Goal: Task Accomplishment & Management: Use online tool/utility

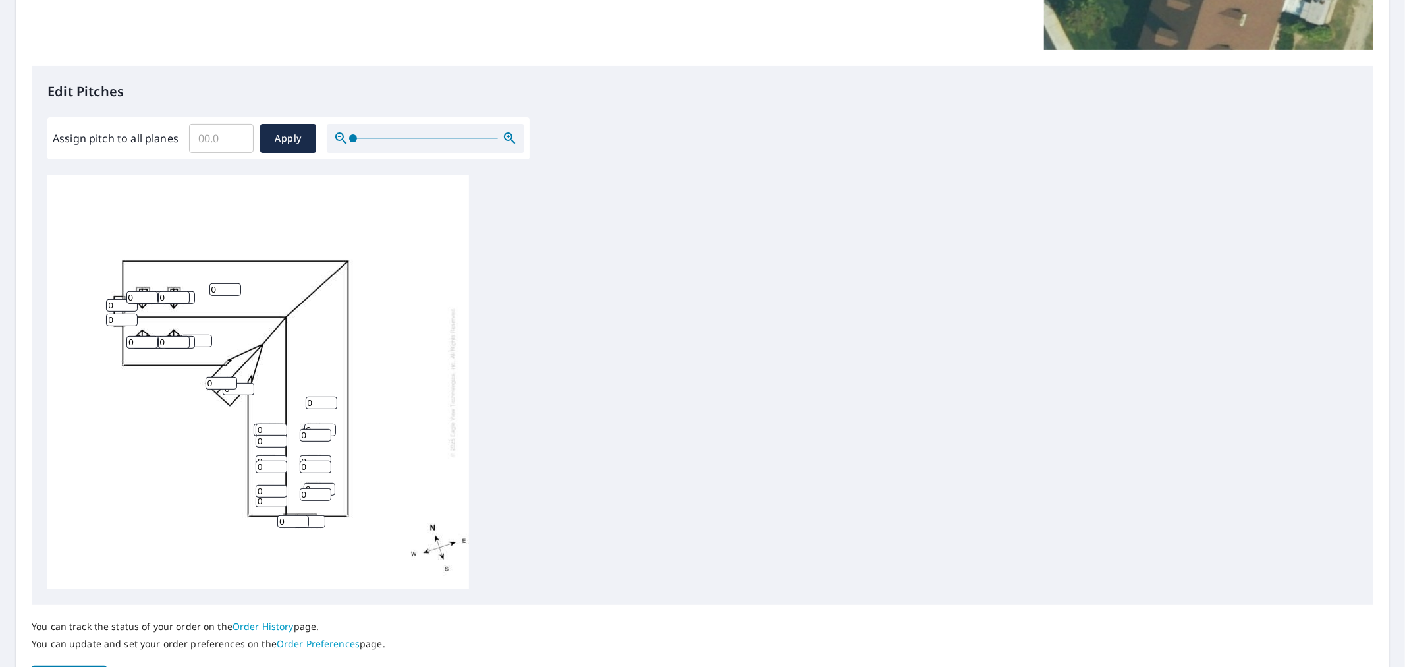
scroll to position [293, 0]
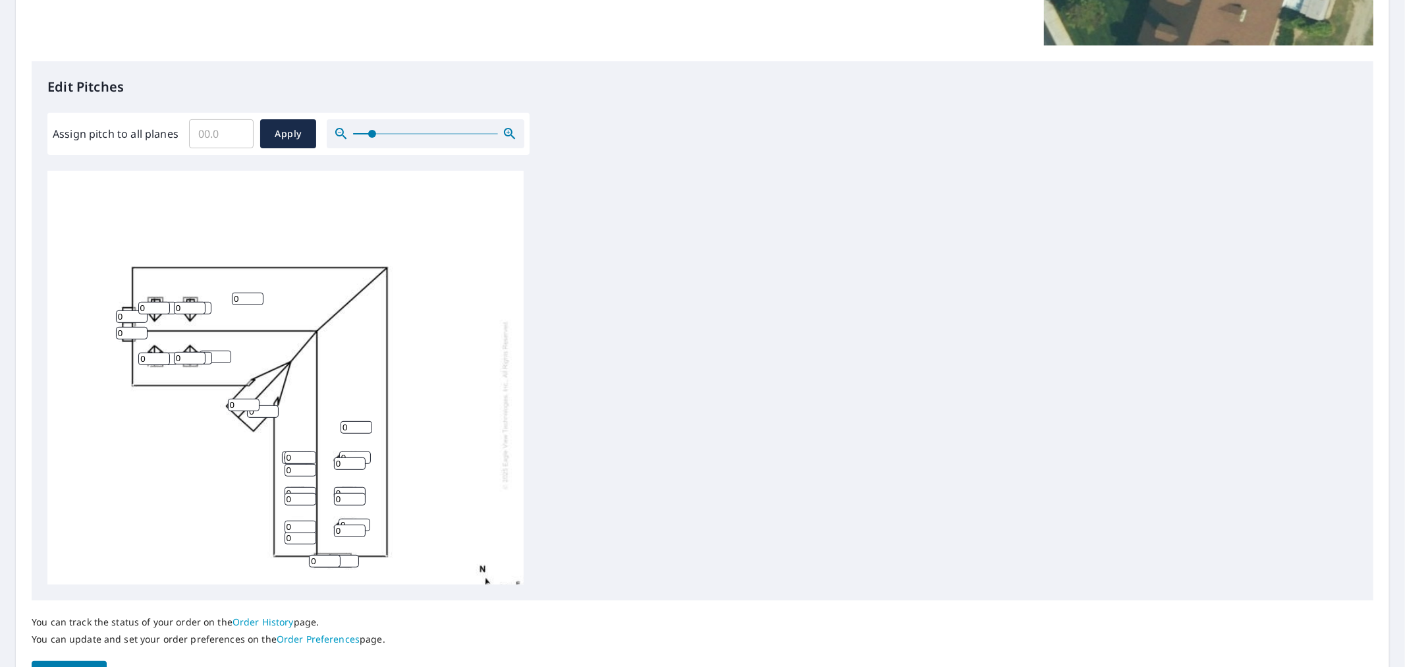
drag, startPoint x: 356, startPoint y: 130, endPoint x: 370, endPoint y: 135, distance: 14.8
click at [370, 135] on span at bounding box center [372, 134] width 8 height 8
click at [217, 132] on input "Assign pitch to all planes" at bounding box center [221, 133] width 65 height 37
type input "2"
type input "7"
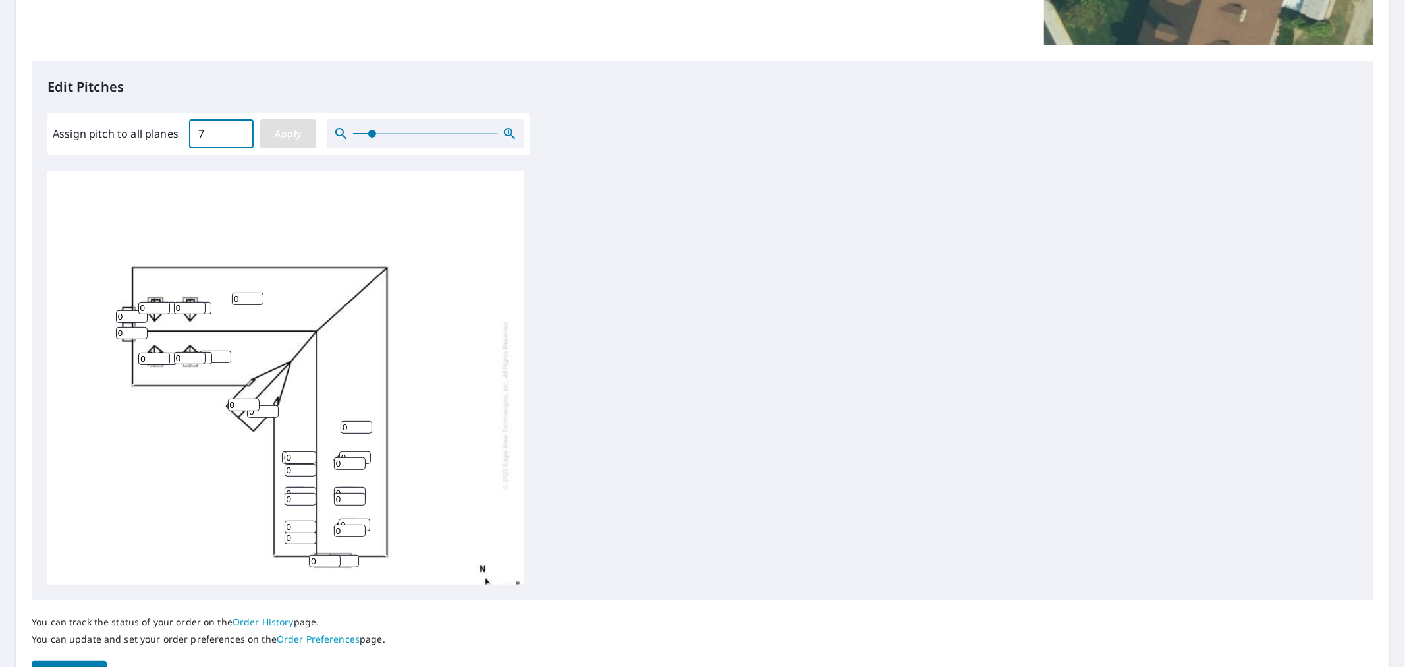
click at [278, 137] on span "Apply" at bounding box center [288, 134] width 35 height 16
type input "7"
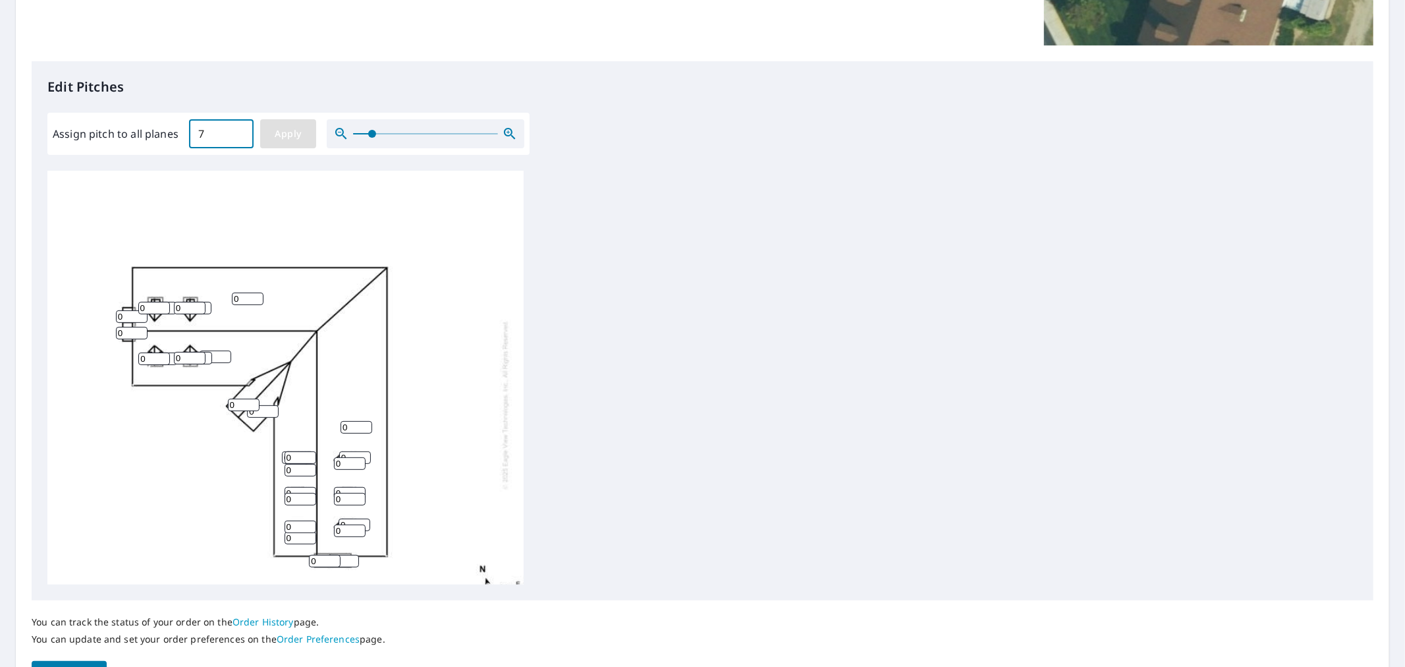
type input "7"
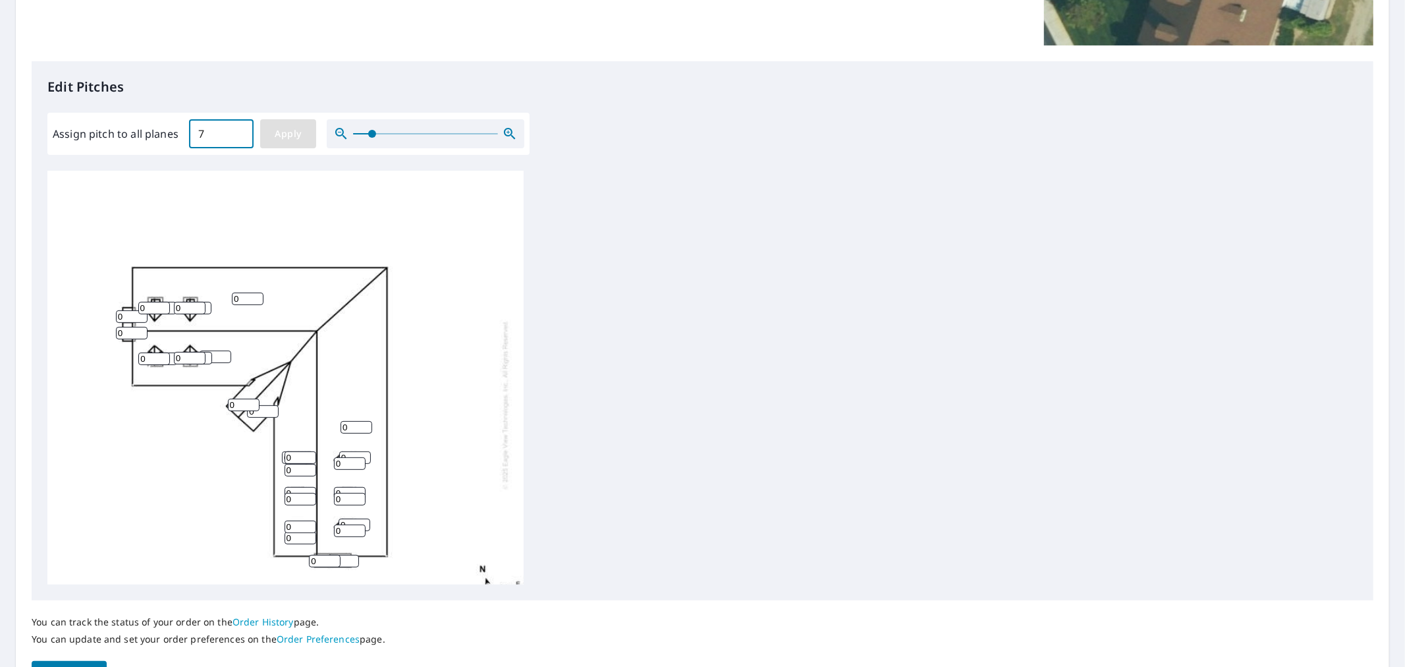
type input "7"
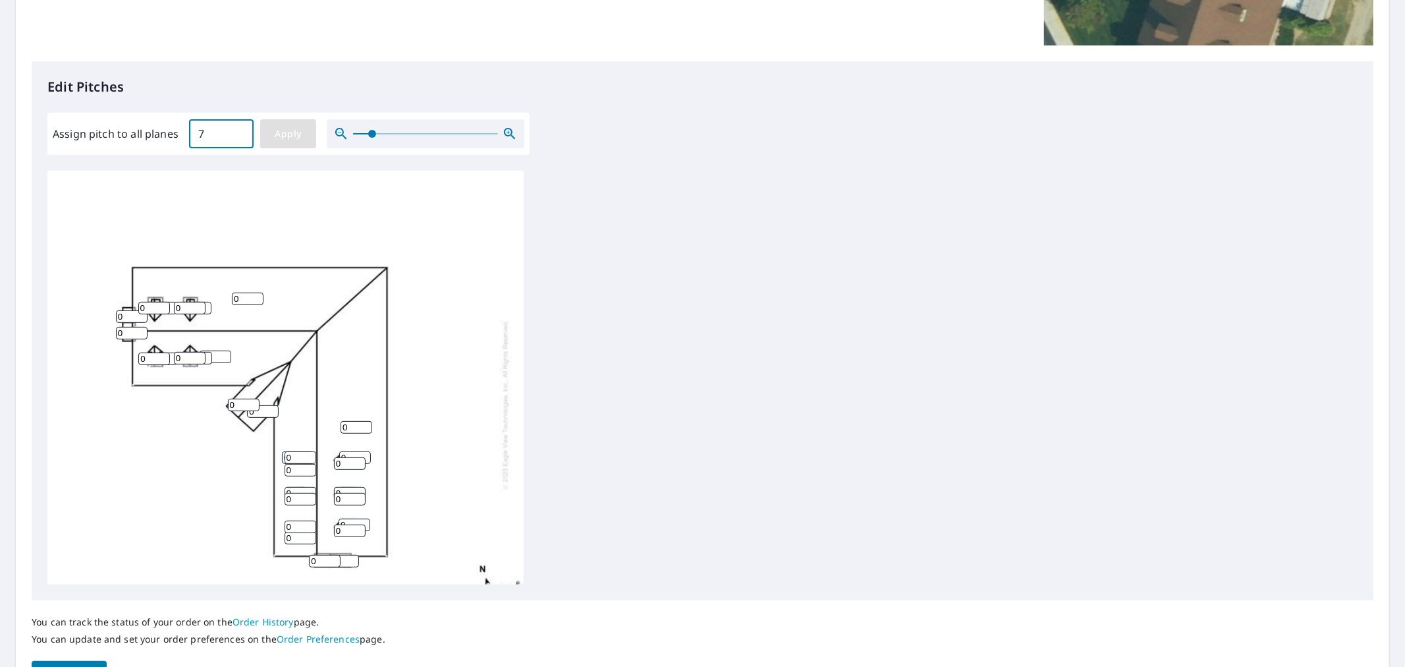
type input "7"
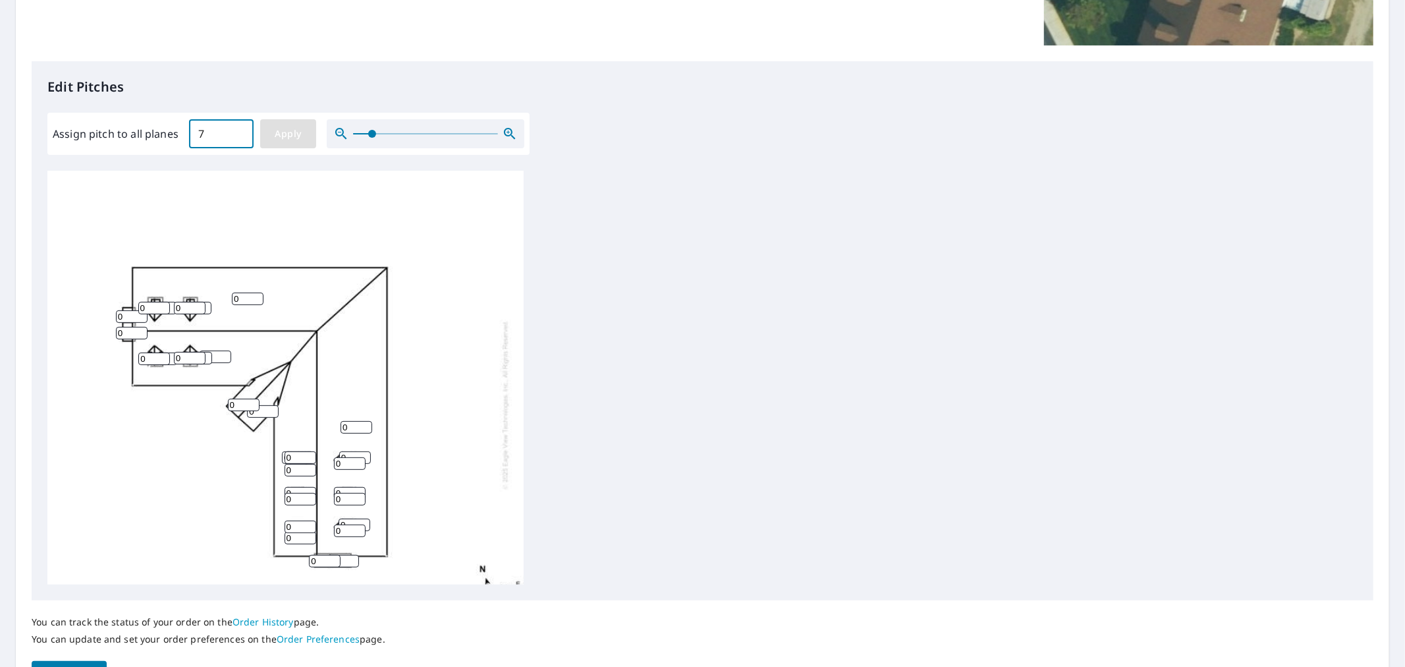
type input "7"
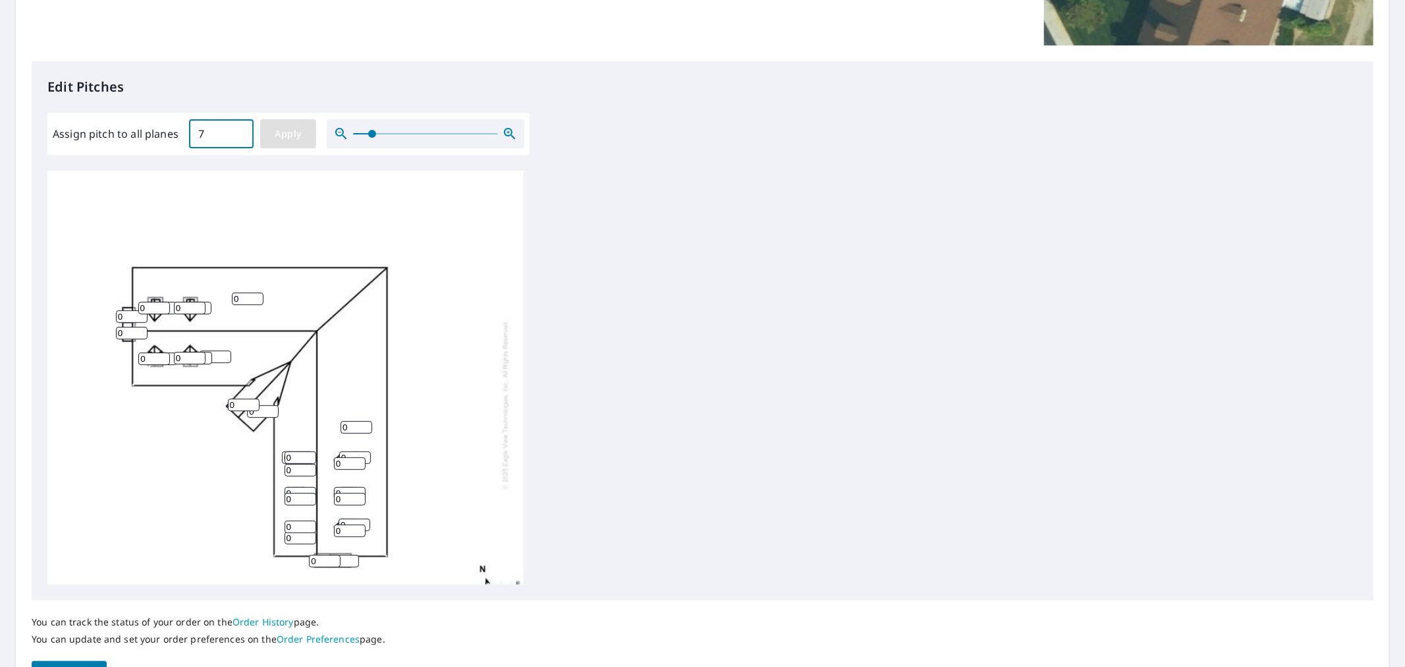
type input "7"
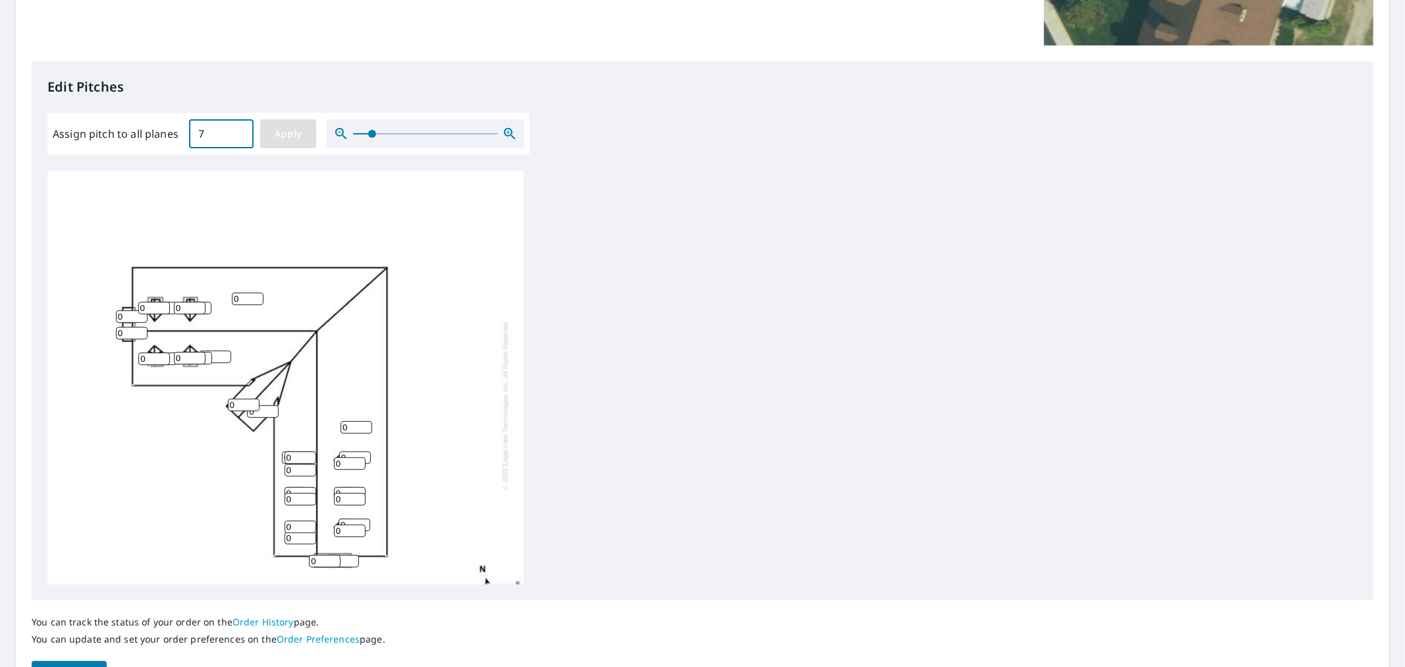
type input "7"
drag, startPoint x: 213, startPoint y: 130, endPoint x: 180, endPoint y: 128, distance: 33.0
click at [180, 128] on div "Assign pitch to all planes 7 ​ Apply" at bounding box center [289, 133] width 472 height 29
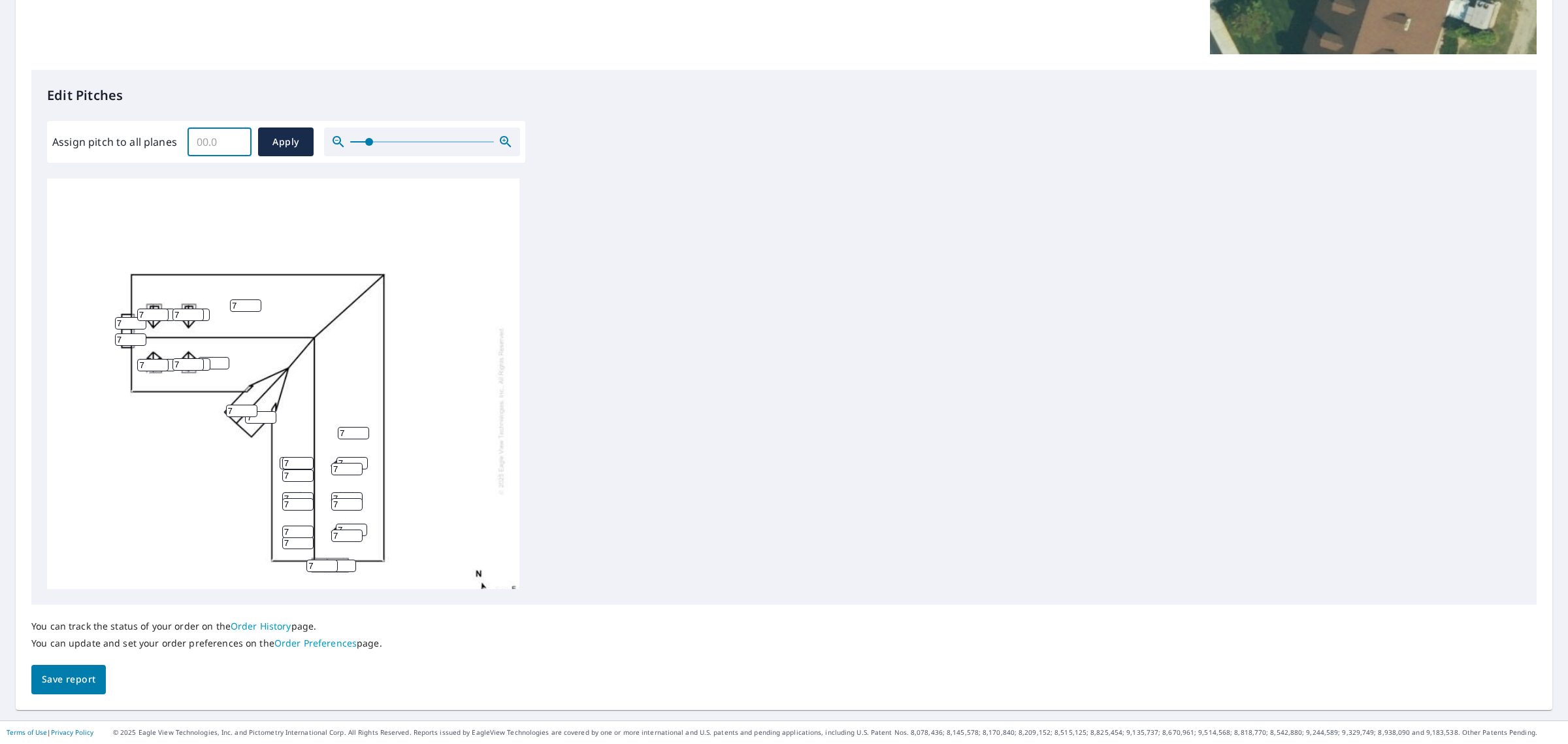
scroll to position [280, 0]
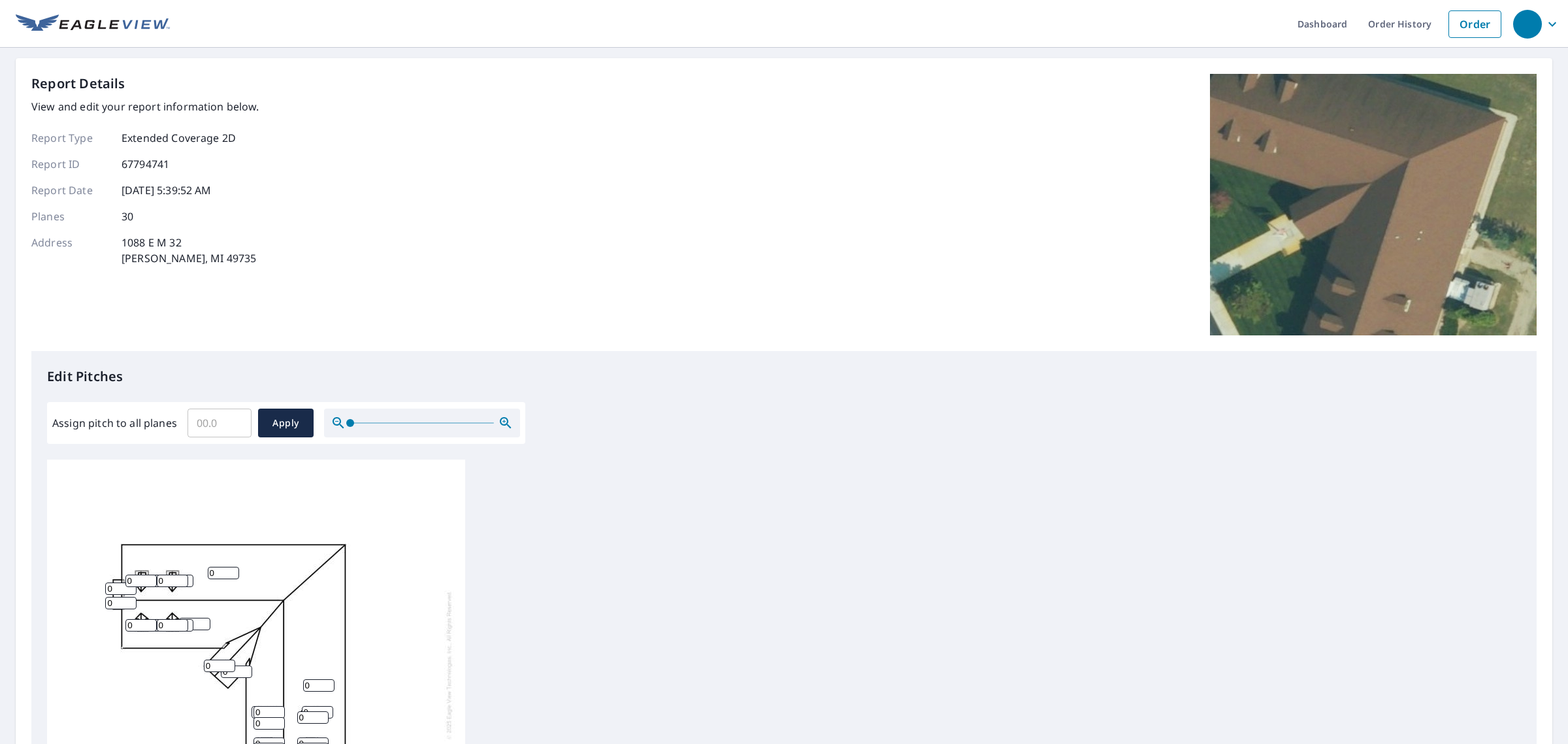
click at [224, 417] on input "Assign pitch to all planes" at bounding box center [219, 423] width 64 height 37
type input "7"
click at [302, 414] on button "Apply" at bounding box center [286, 423] width 56 height 29
type input "7"
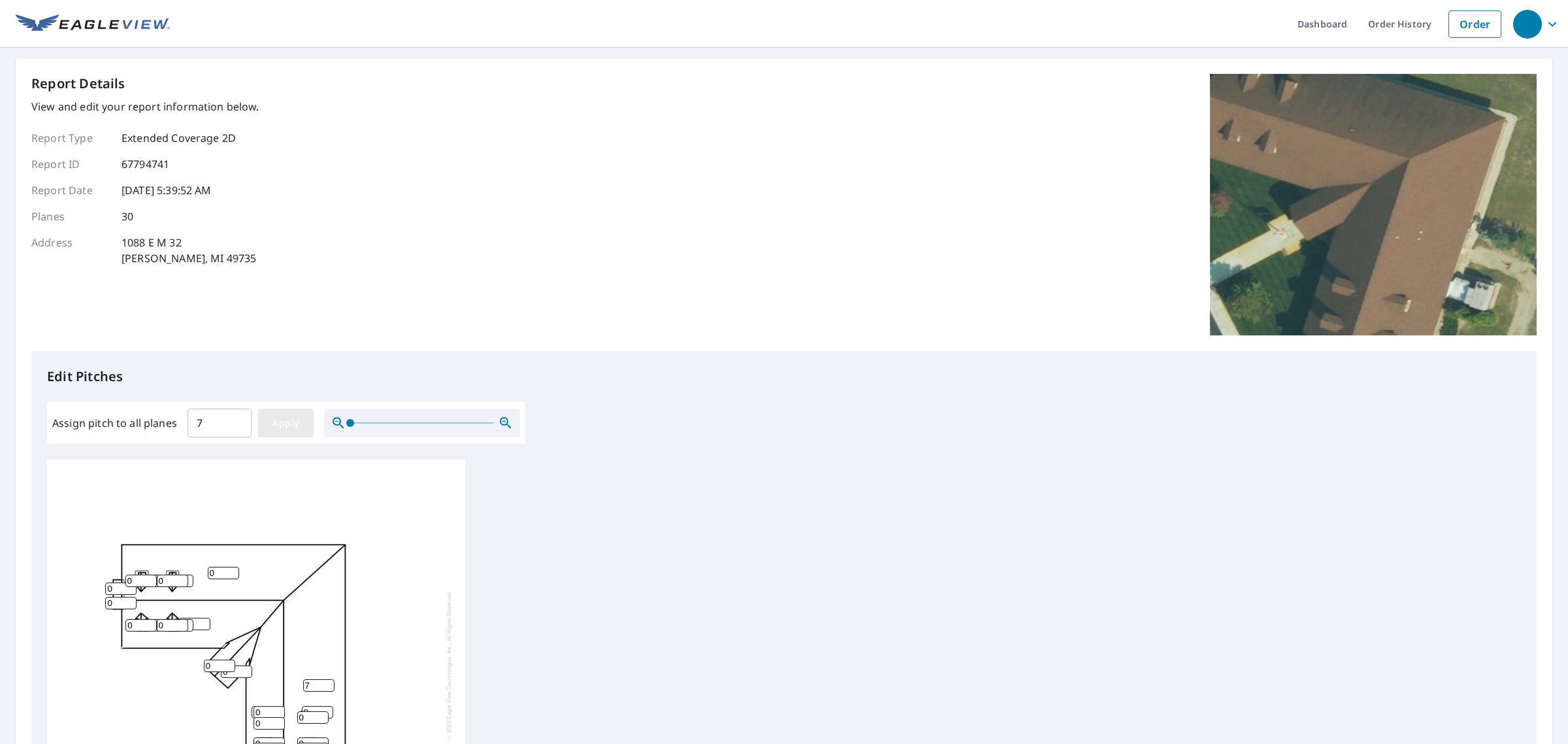
type input "7"
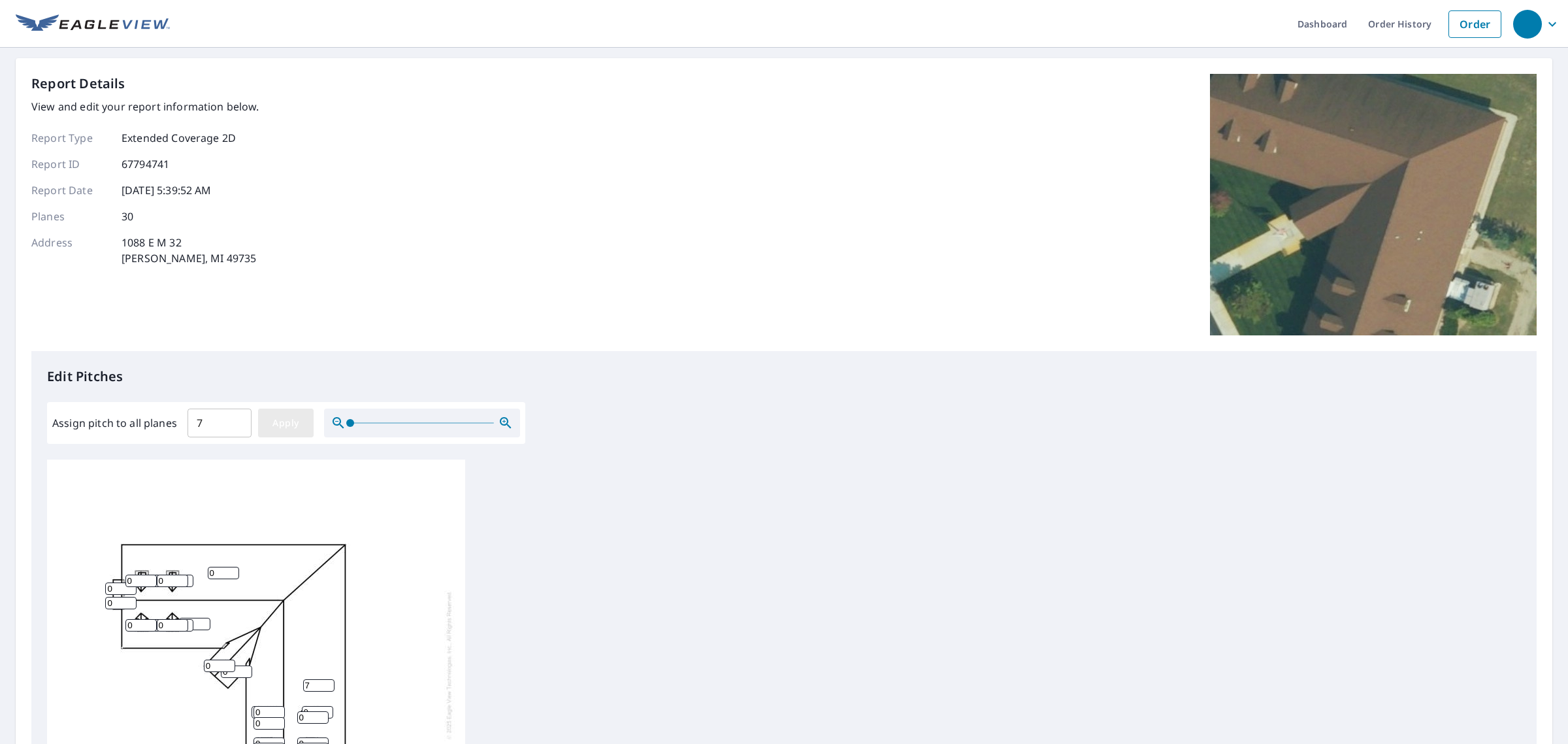
type input "7"
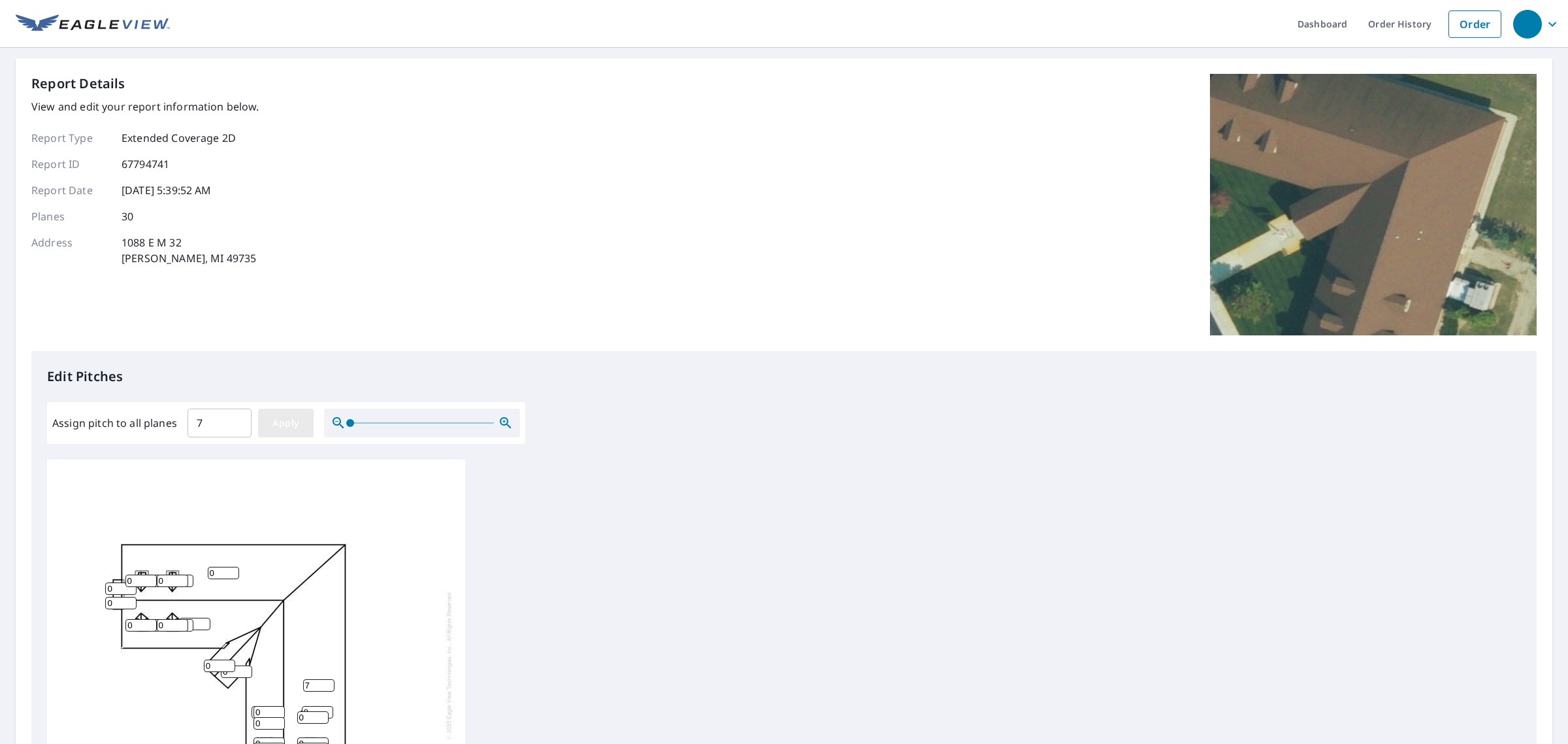
type input "7"
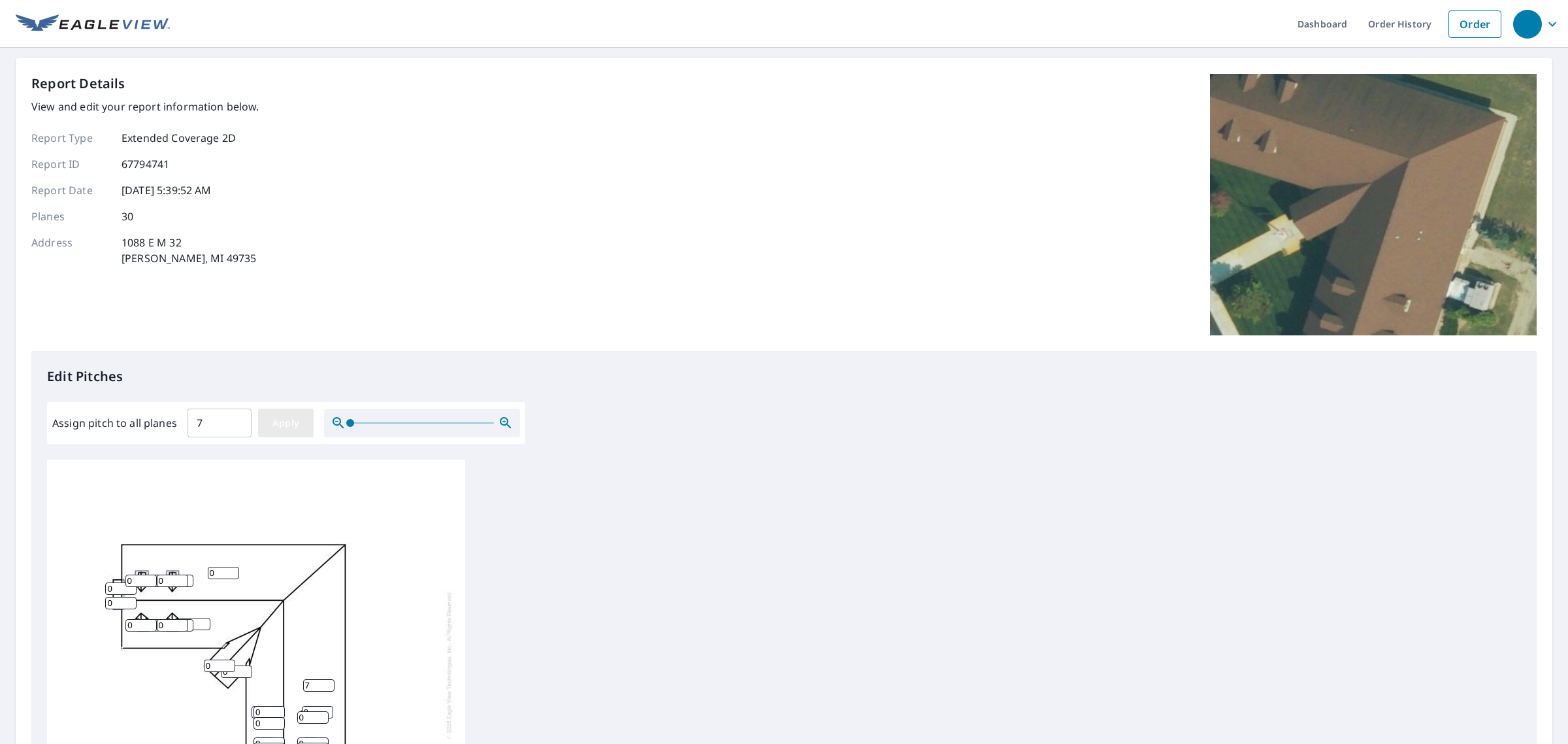
type input "7"
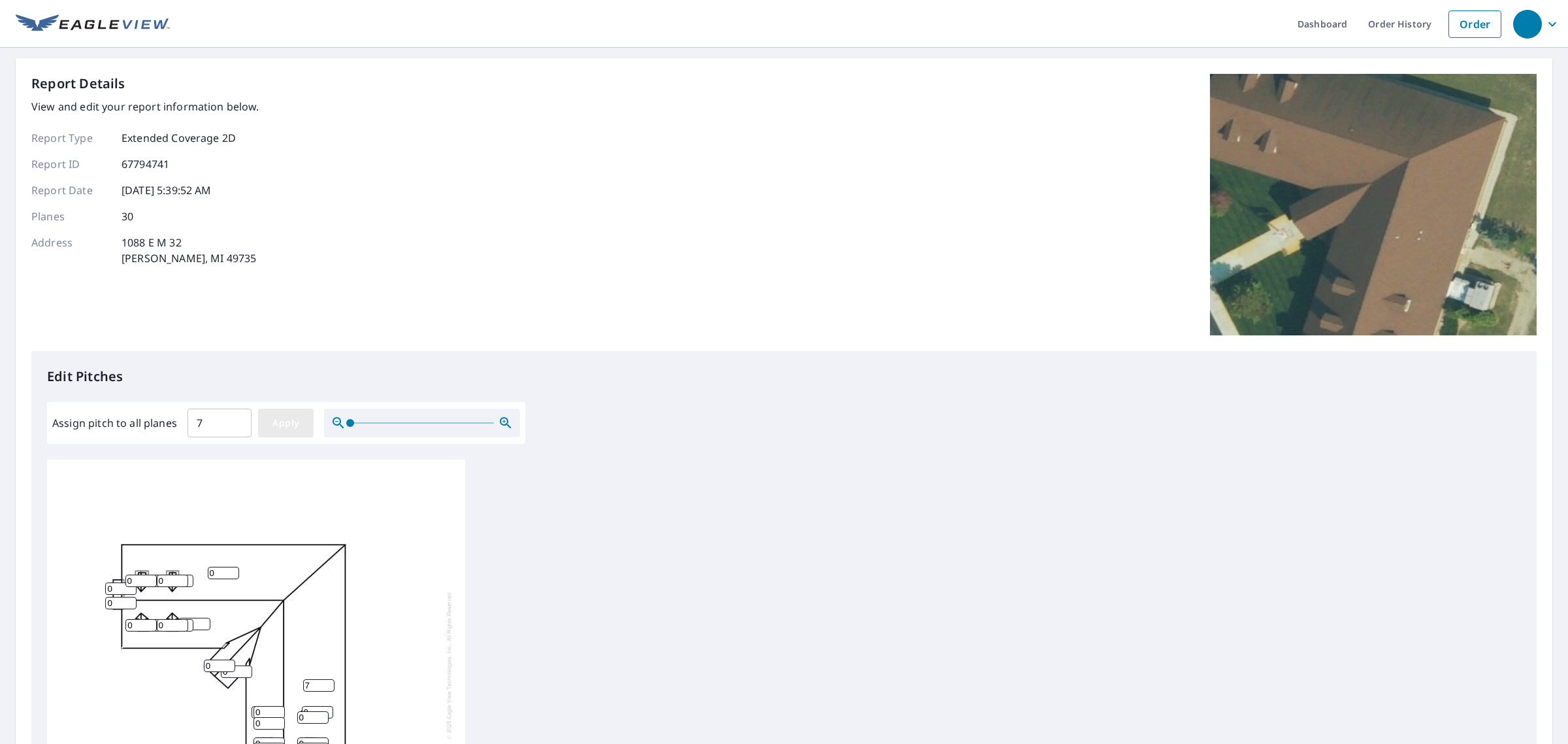
type input "7"
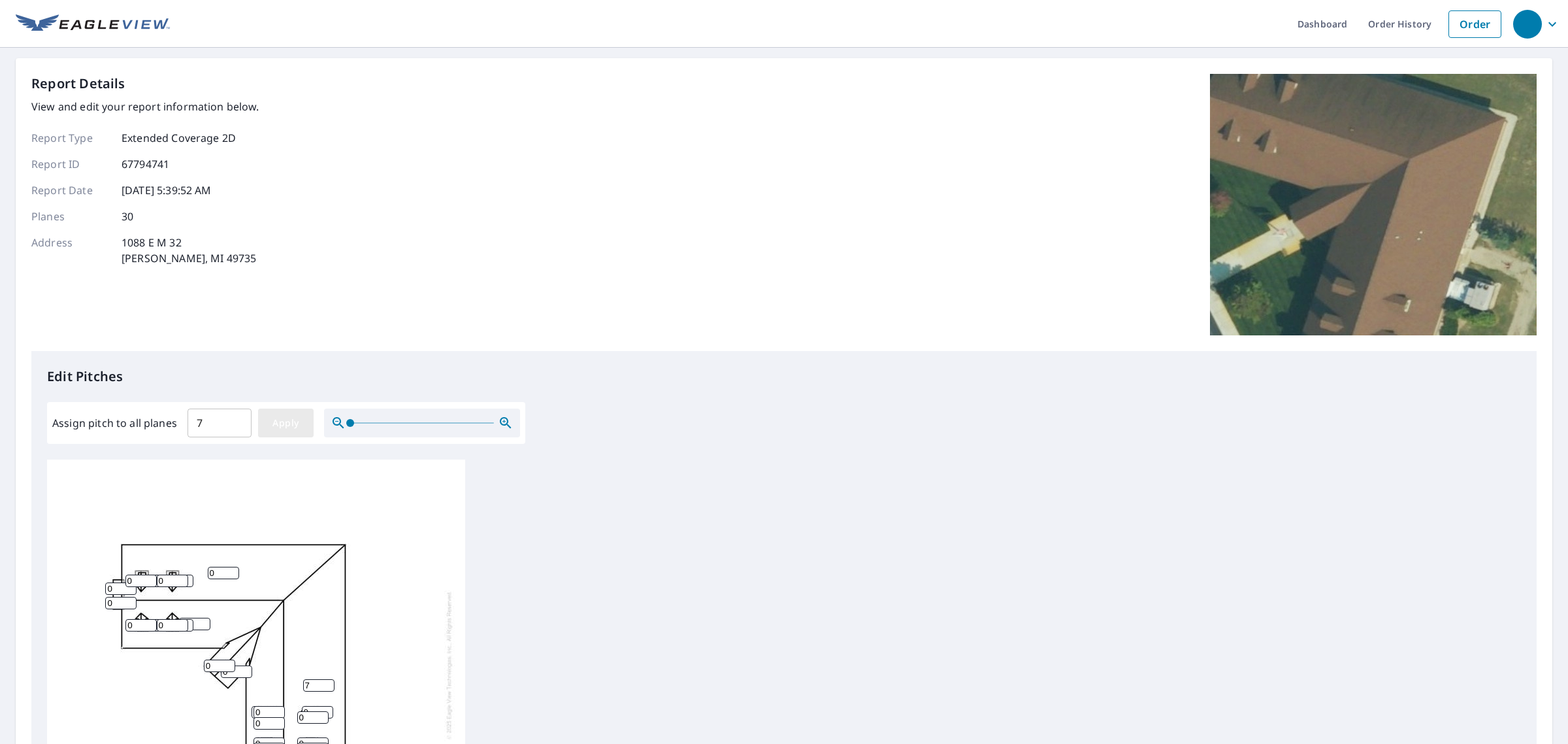
type input "7"
click at [270, 426] on span "Apply" at bounding box center [286, 423] width 35 height 16
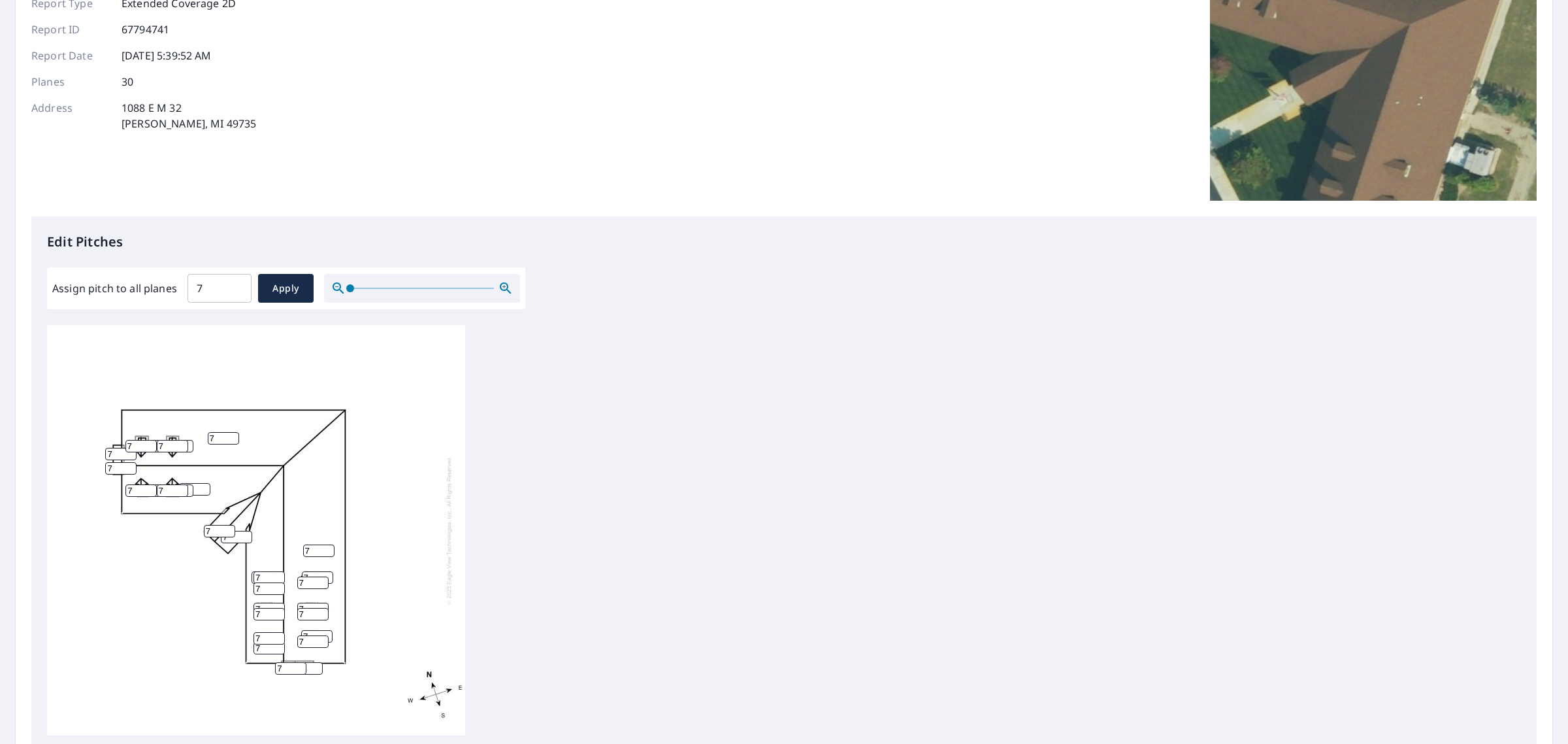
scroll to position [280, 0]
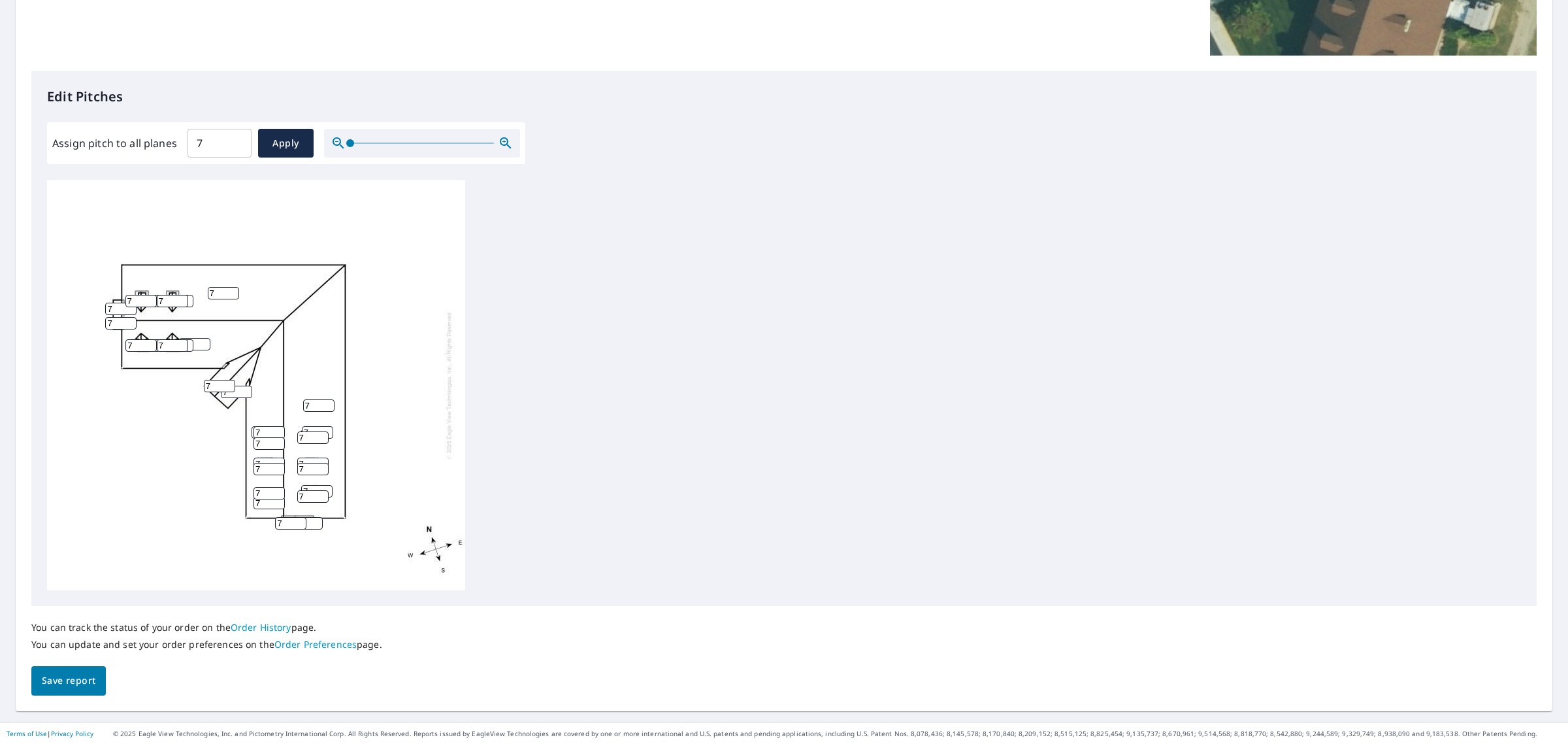
click at [59, 661] on span "Save report" at bounding box center [68, 681] width 54 height 16
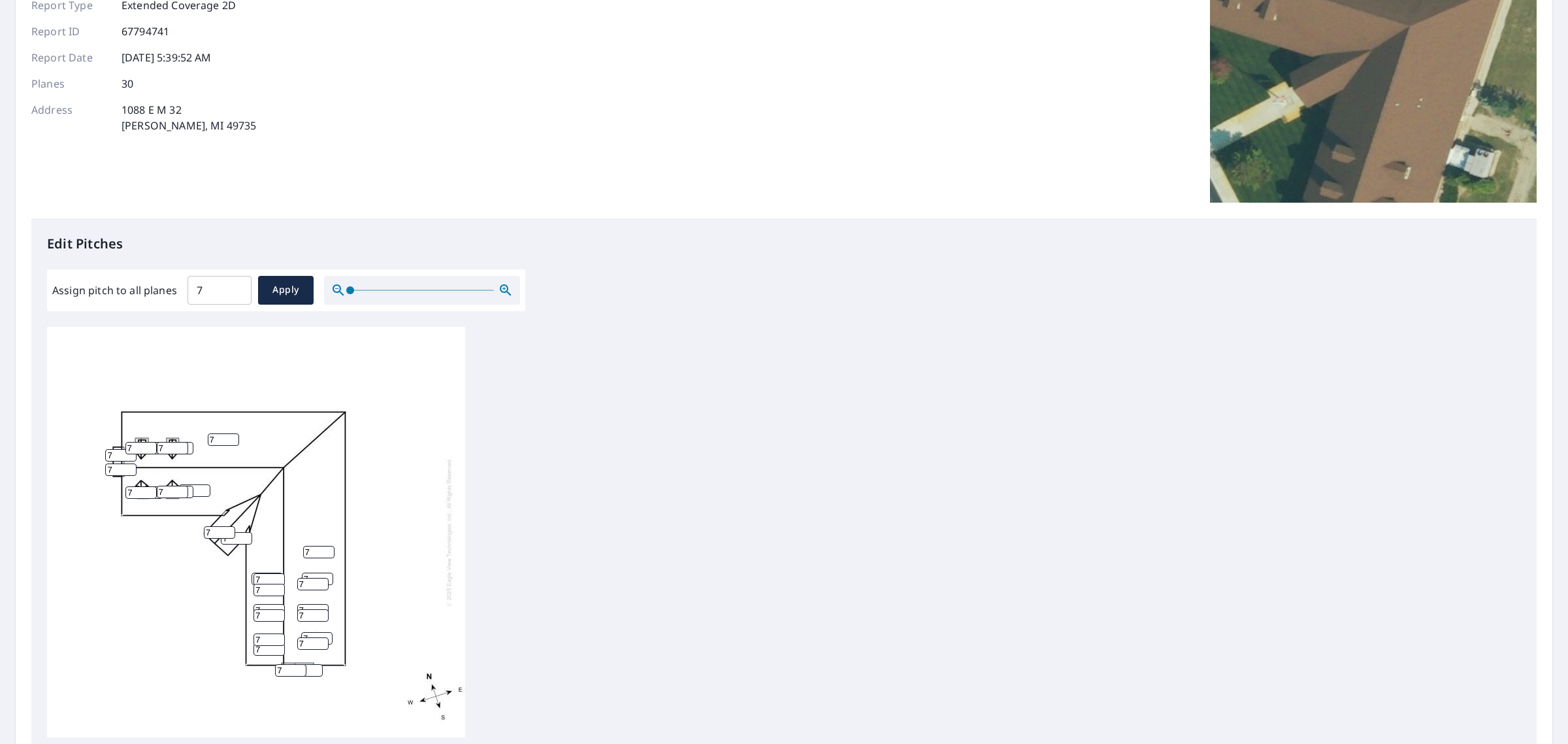
scroll to position [0, 0]
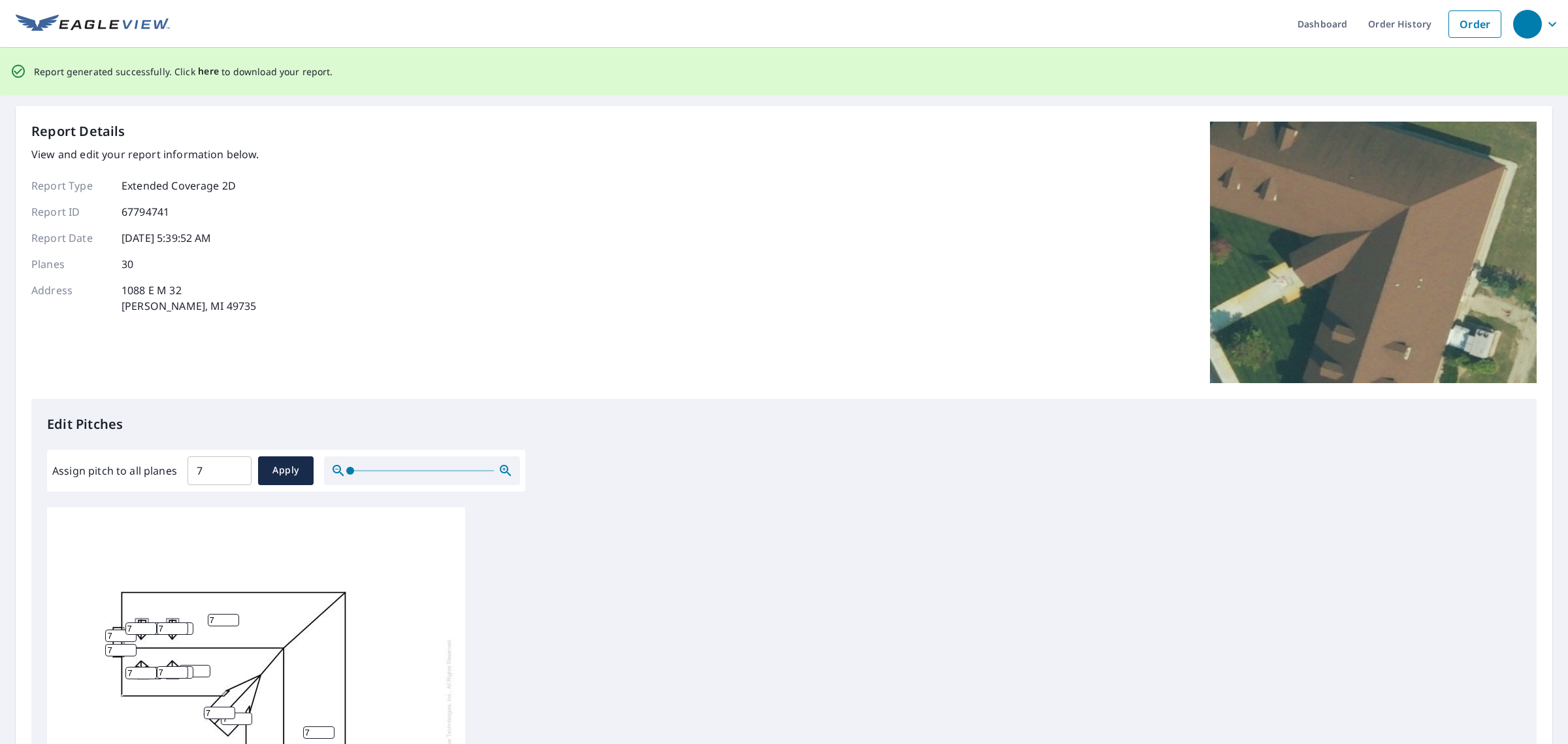
click at [200, 73] on span "here" at bounding box center [209, 71] width 22 height 16
click at [200, 71] on span "here" at bounding box center [209, 71] width 22 height 16
click at [66, 69] on p "Report generated successfully. Click here to download your report." at bounding box center [183, 71] width 300 height 16
